Goal: Navigation & Orientation: Find specific page/section

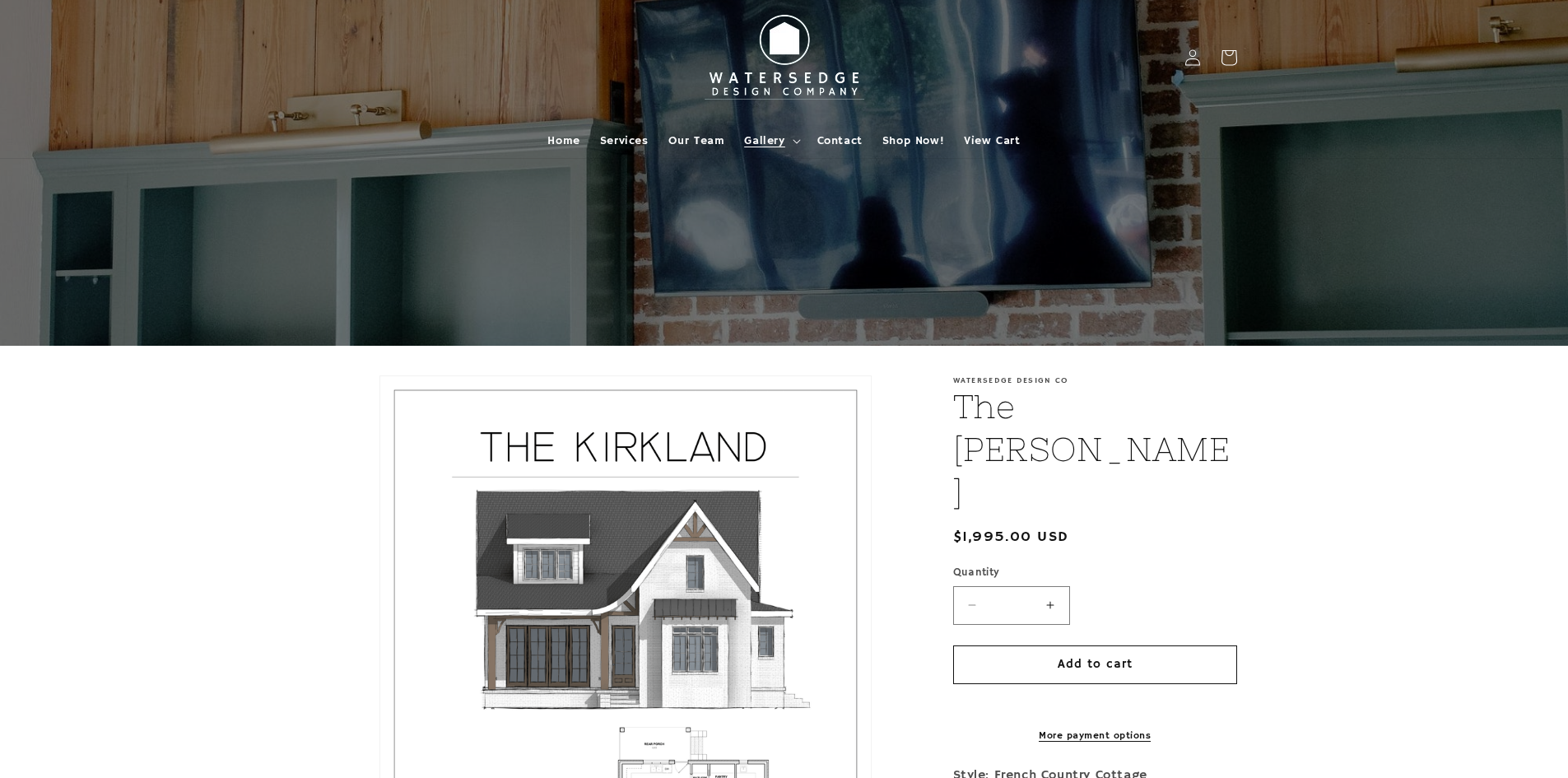
click at [789, 135] on summary "Gallery" at bounding box center [770, 141] width 73 height 35
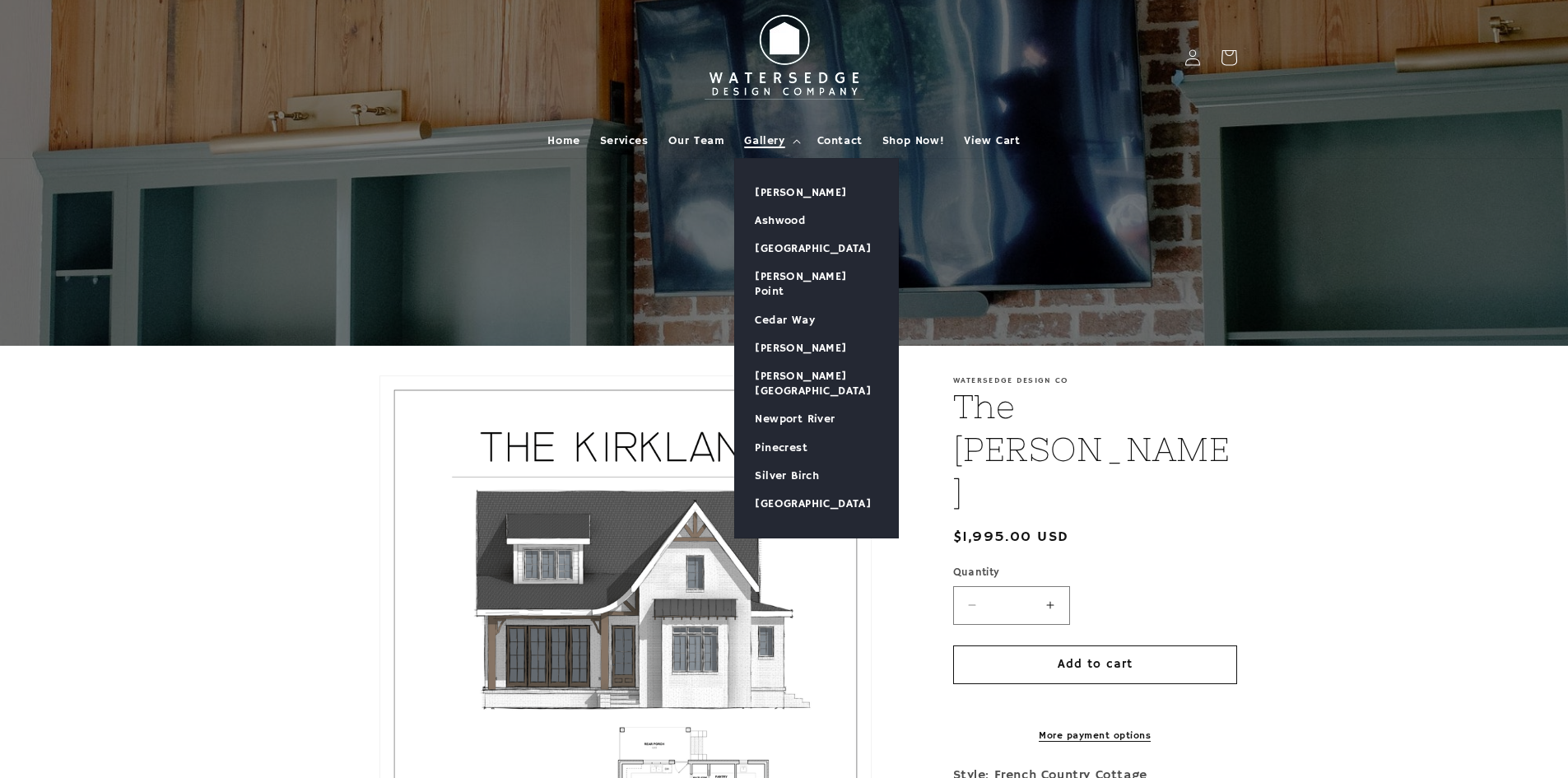
click at [758, 143] on span "Gallery" at bounding box center [765, 140] width 41 height 14
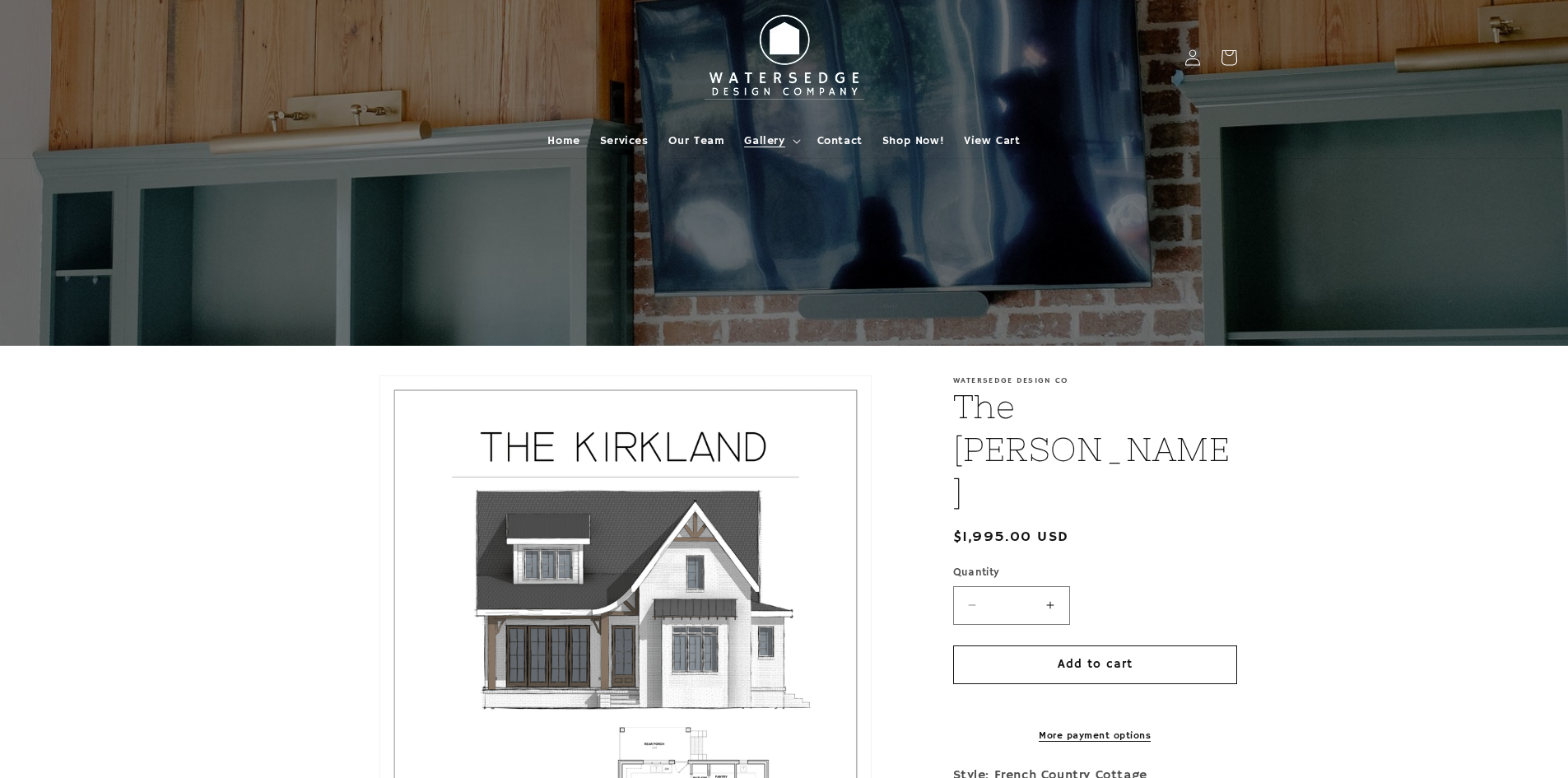
click at [754, 143] on span "Gallery" at bounding box center [765, 140] width 41 height 14
click at [573, 138] on span "Home" at bounding box center [563, 140] width 32 height 14
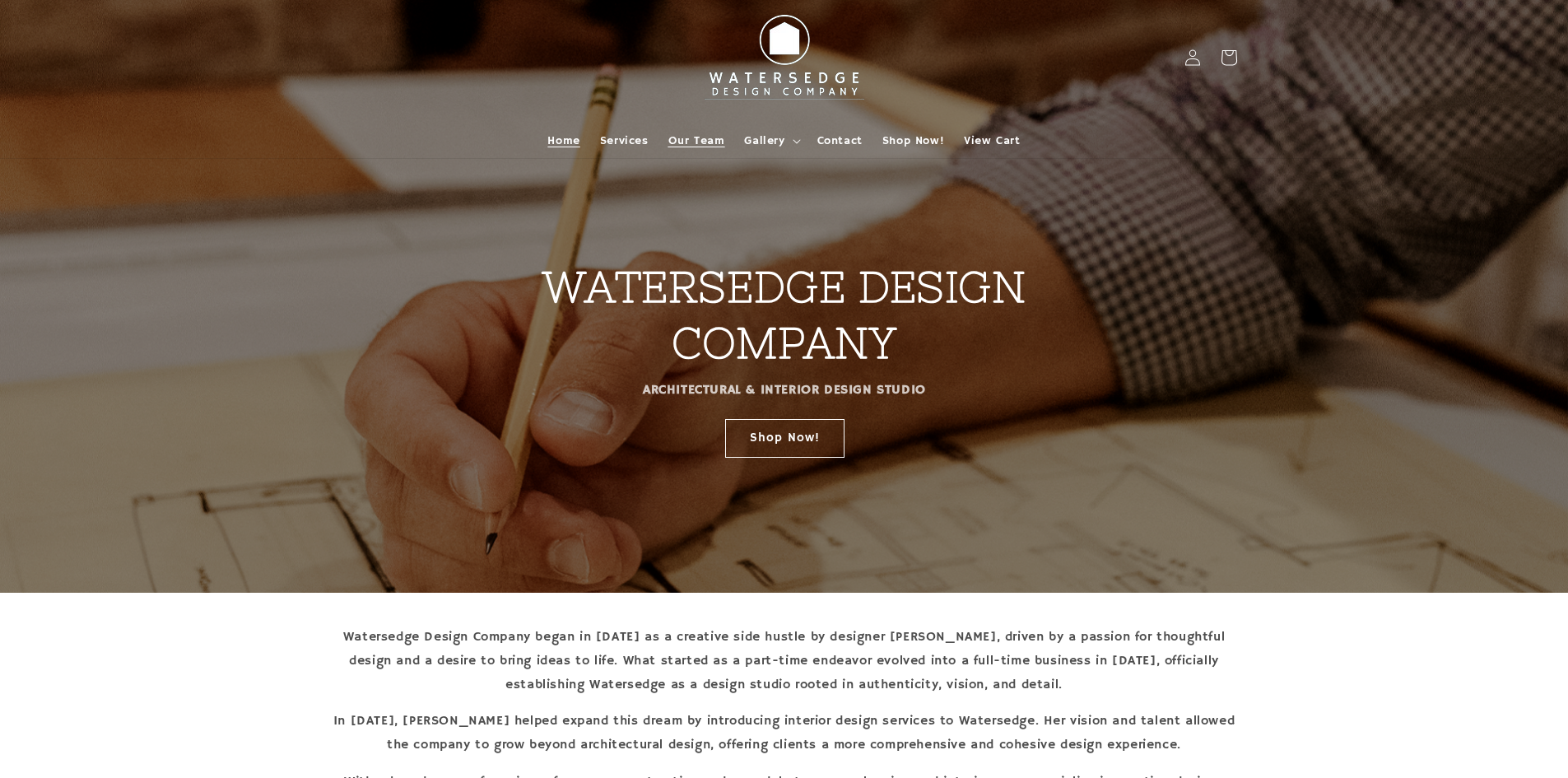
click at [686, 153] on link "Our Team" at bounding box center [696, 141] width 76 height 35
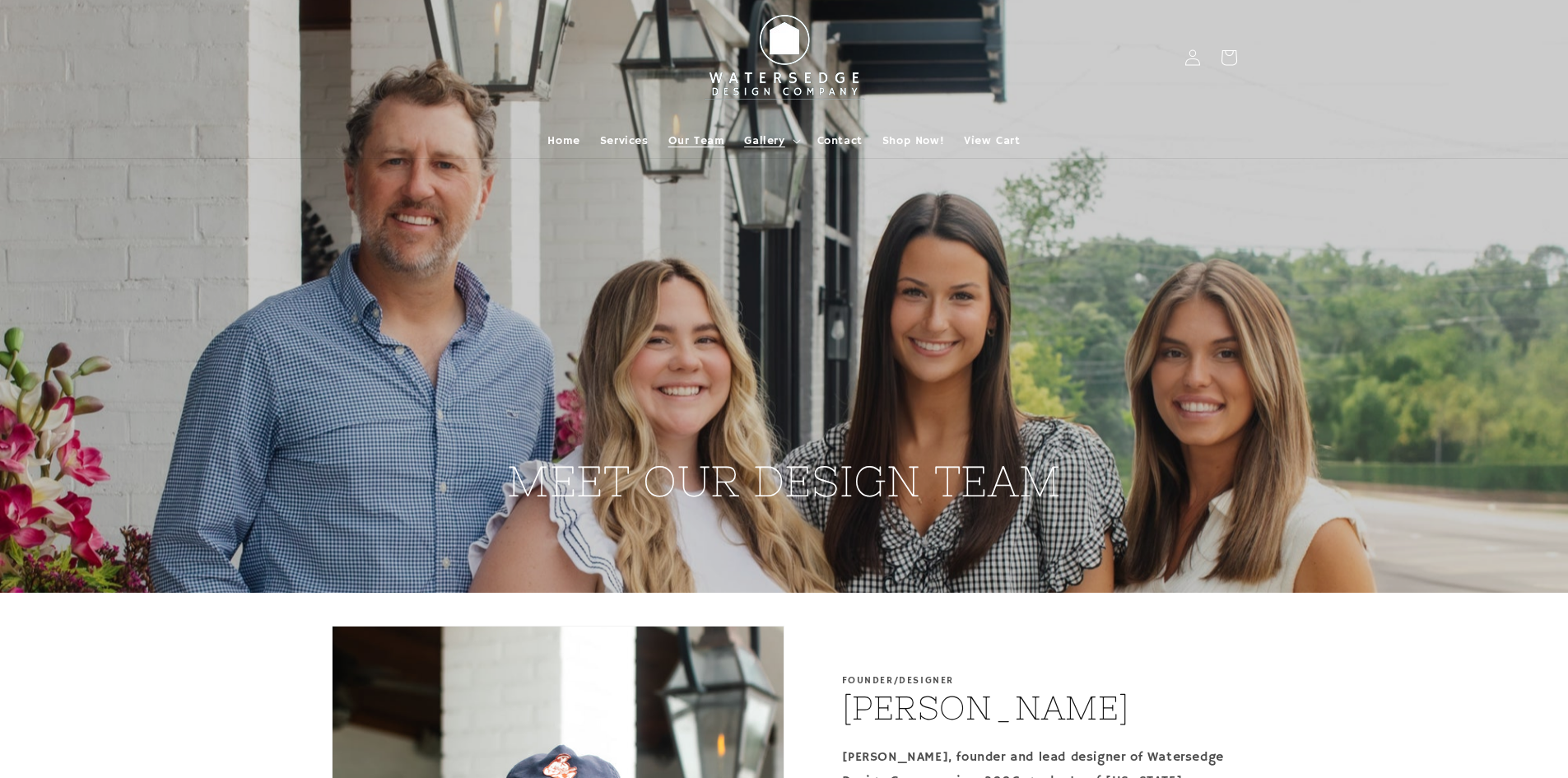
click at [793, 142] on icon at bounding box center [797, 141] width 9 height 5
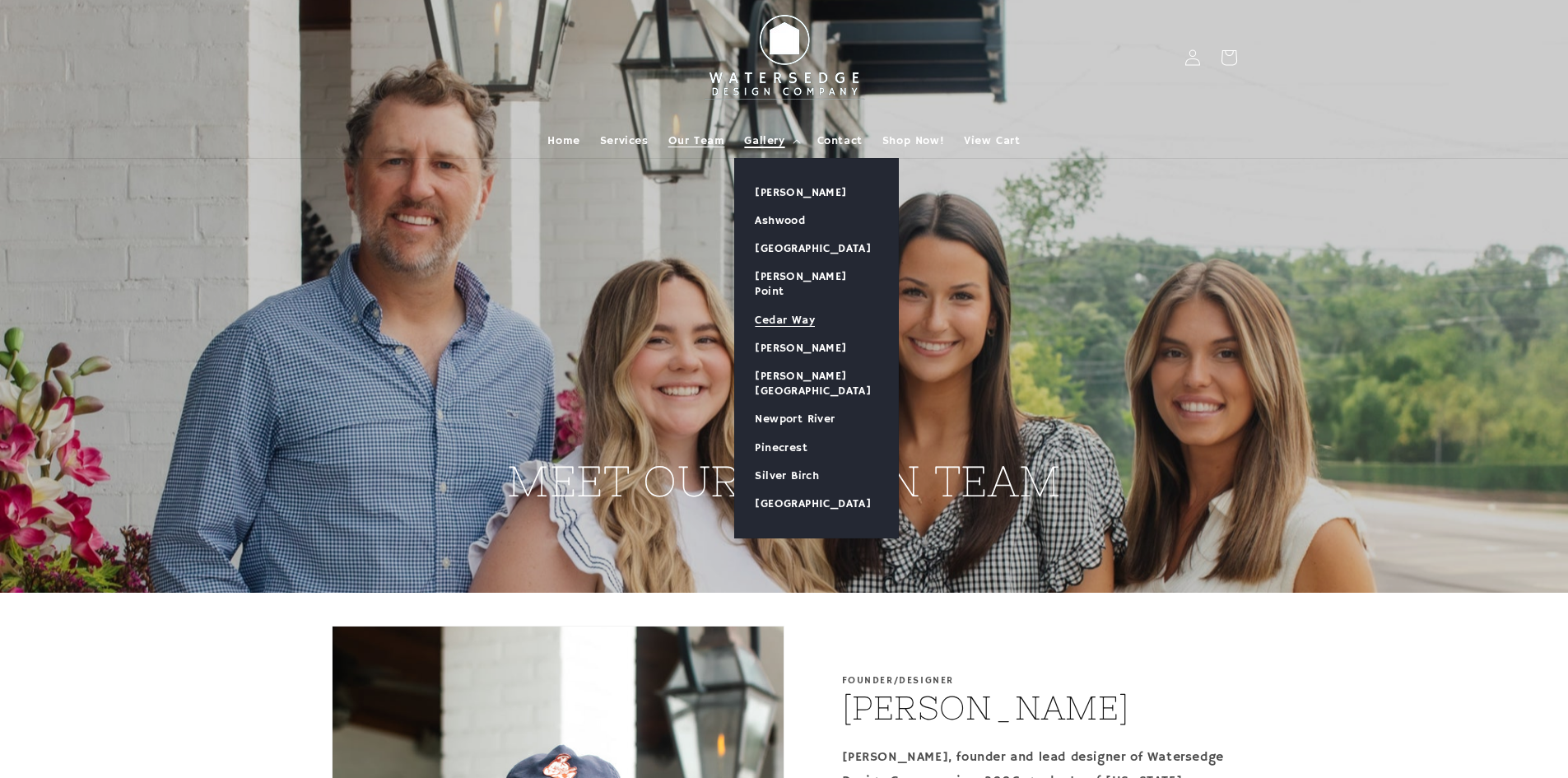
click at [805, 306] on link "Cedar Way" at bounding box center [816, 320] width 163 height 28
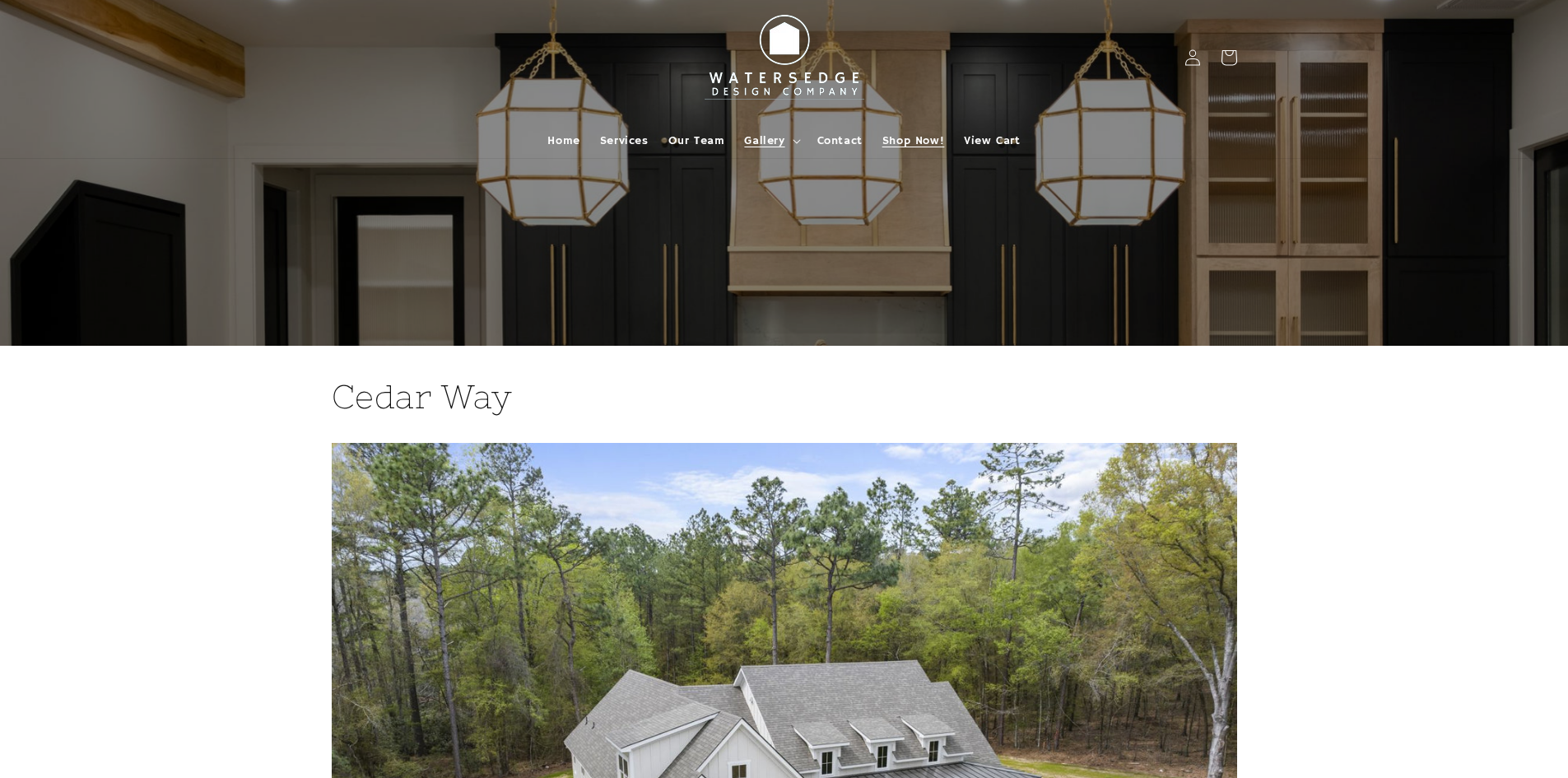
click at [940, 141] on span "Shop Now!" at bounding box center [914, 140] width 62 height 14
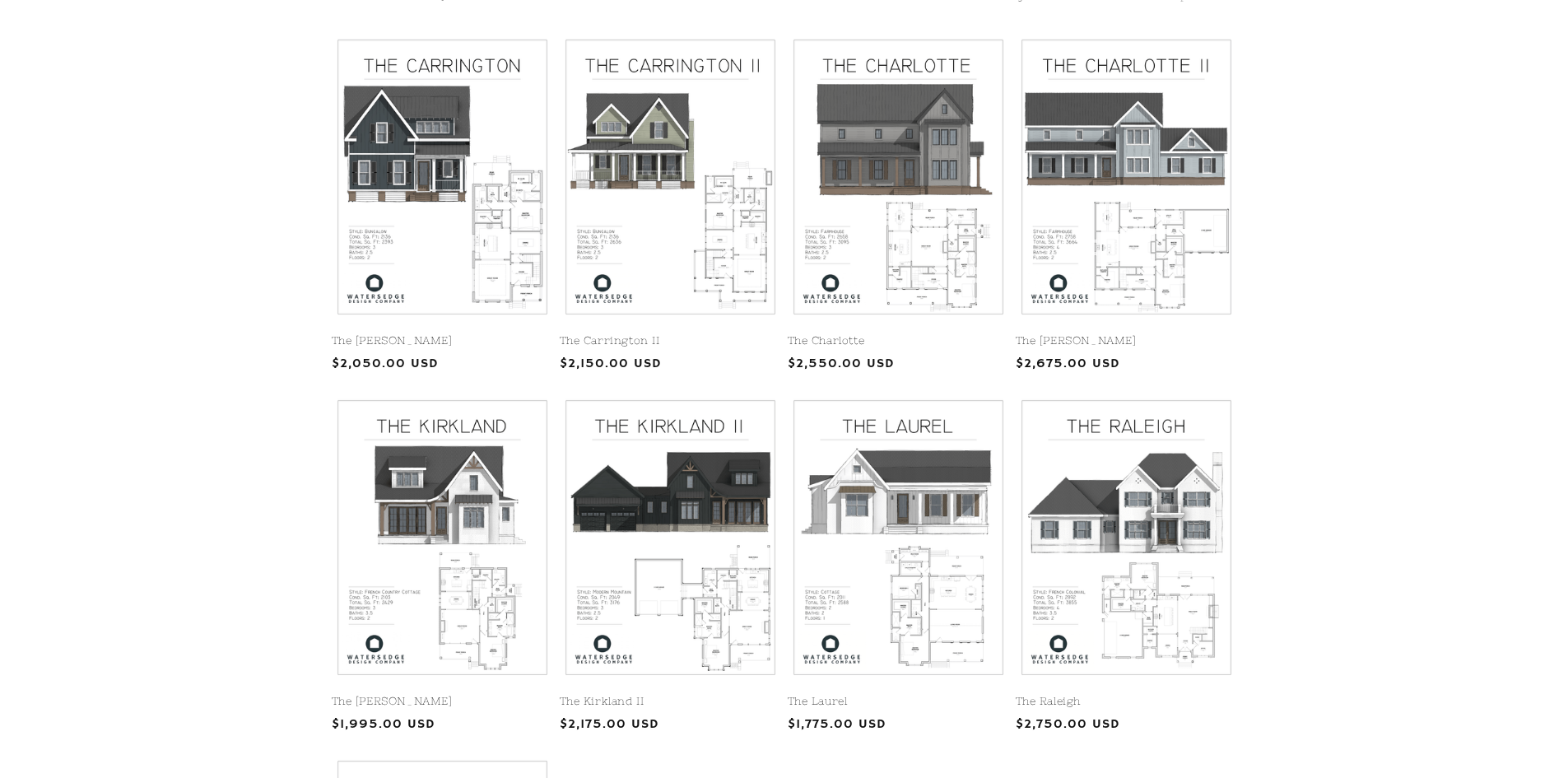
scroll to position [290, 0]
